Goal: Information Seeking & Learning: Learn about a topic

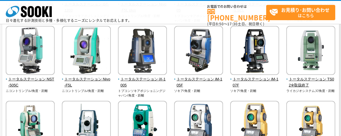
scroll to position [138, 0]
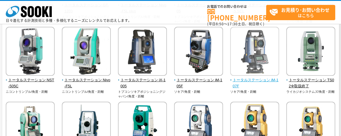
click at [259, 62] on img at bounding box center [254, 52] width 49 height 50
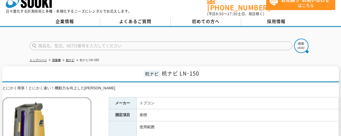
scroll to position [9, 0]
